Goal: Navigation & Orientation: Find specific page/section

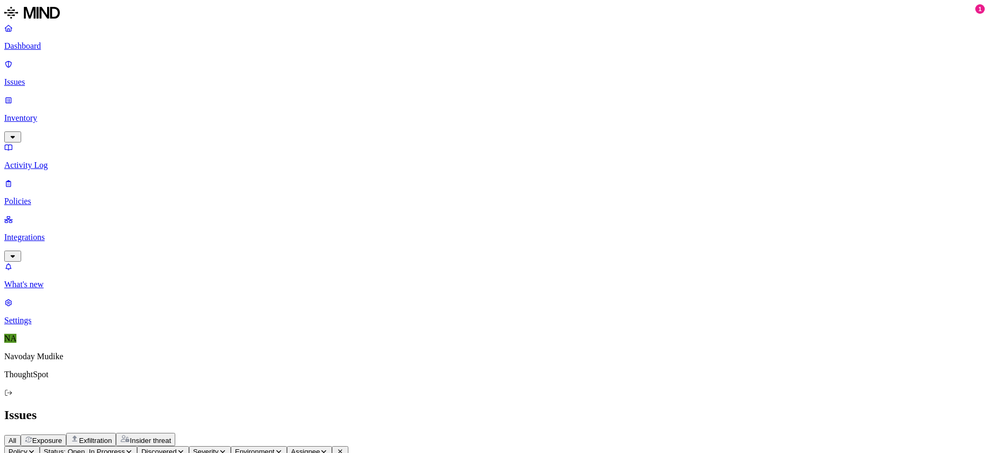
click at [594, 408] on h2 "Issues" at bounding box center [494, 415] width 980 height 14
click at [557, 408] on div "Issues" at bounding box center [494, 415] width 980 height 14
click at [46, 40] on link "Dashboard" at bounding box center [494, 37] width 980 height 28
click at [554, 408] on h2 "Dashboard" at bounding box center [494, 415] width 980 height 14
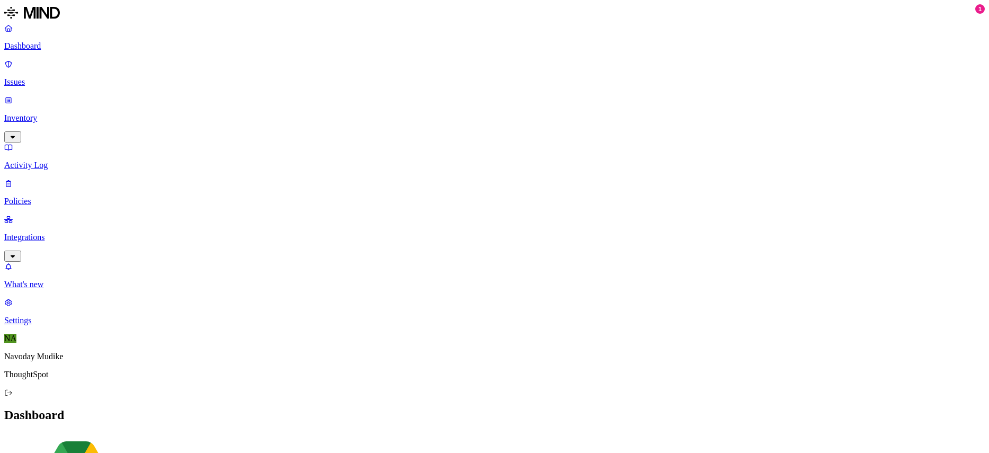
click at [90, 232] on p "Integrations" at bounding box center [494, 237] width 980 height 10
click at [64, 351] on p "Endpoints" at bounding box center [494, 356] width 980 height 10
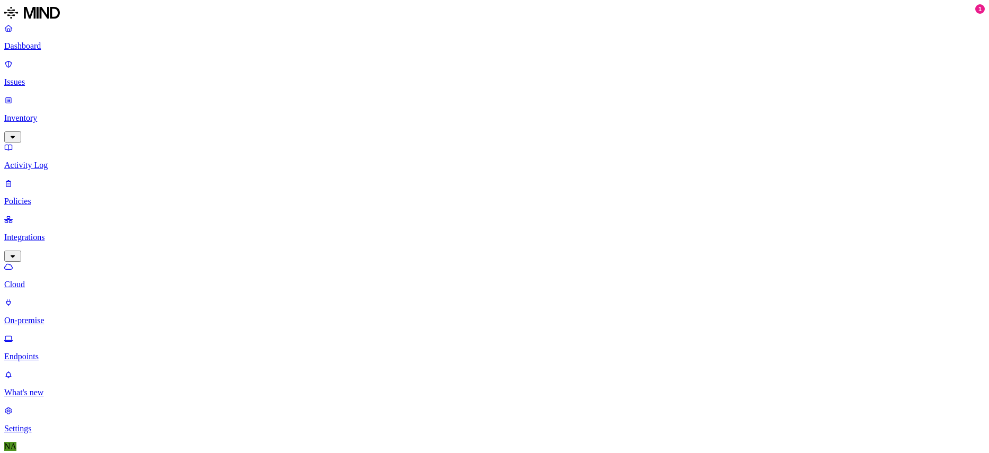
click at [58, 77] on p "Issues" at bounding box center [494, 82] width 980 height 10
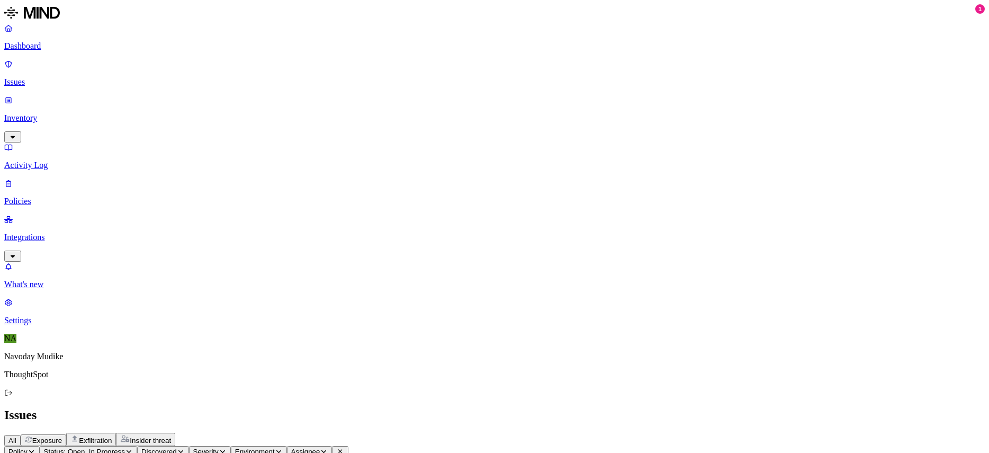
click at [617, 408] on h2 "Issues" at bounding box center [494, 415] width 980 height 14
click at [35, 38] on link "Dashboard" at bounding box center [494, 37] width 980 height 28
